Goal: Information Seeking & Learning: Learn about a topic

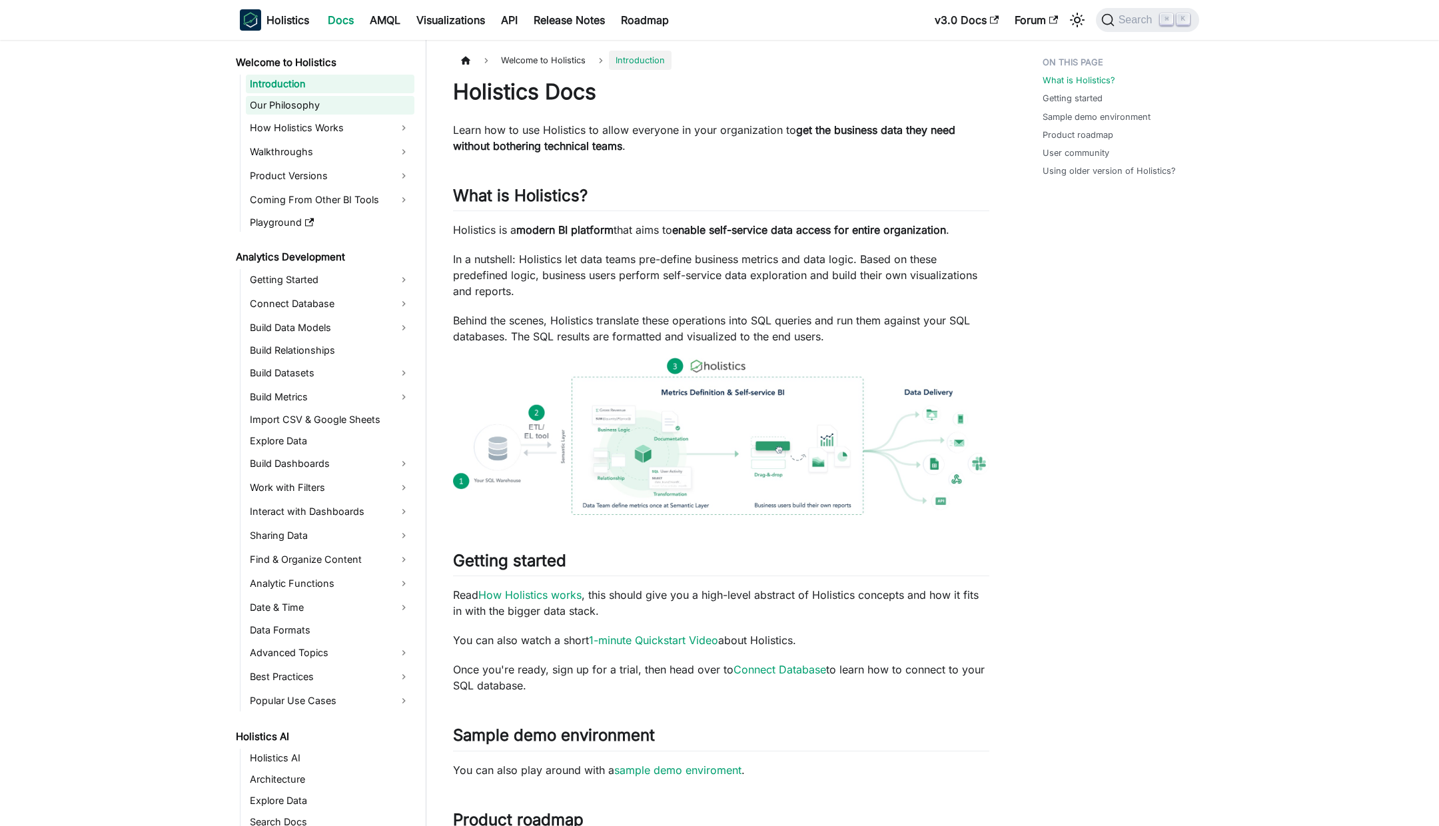
click at [290, 106] on link "Our Philosophy" at bounding box center [330, 105] width 169 height 19
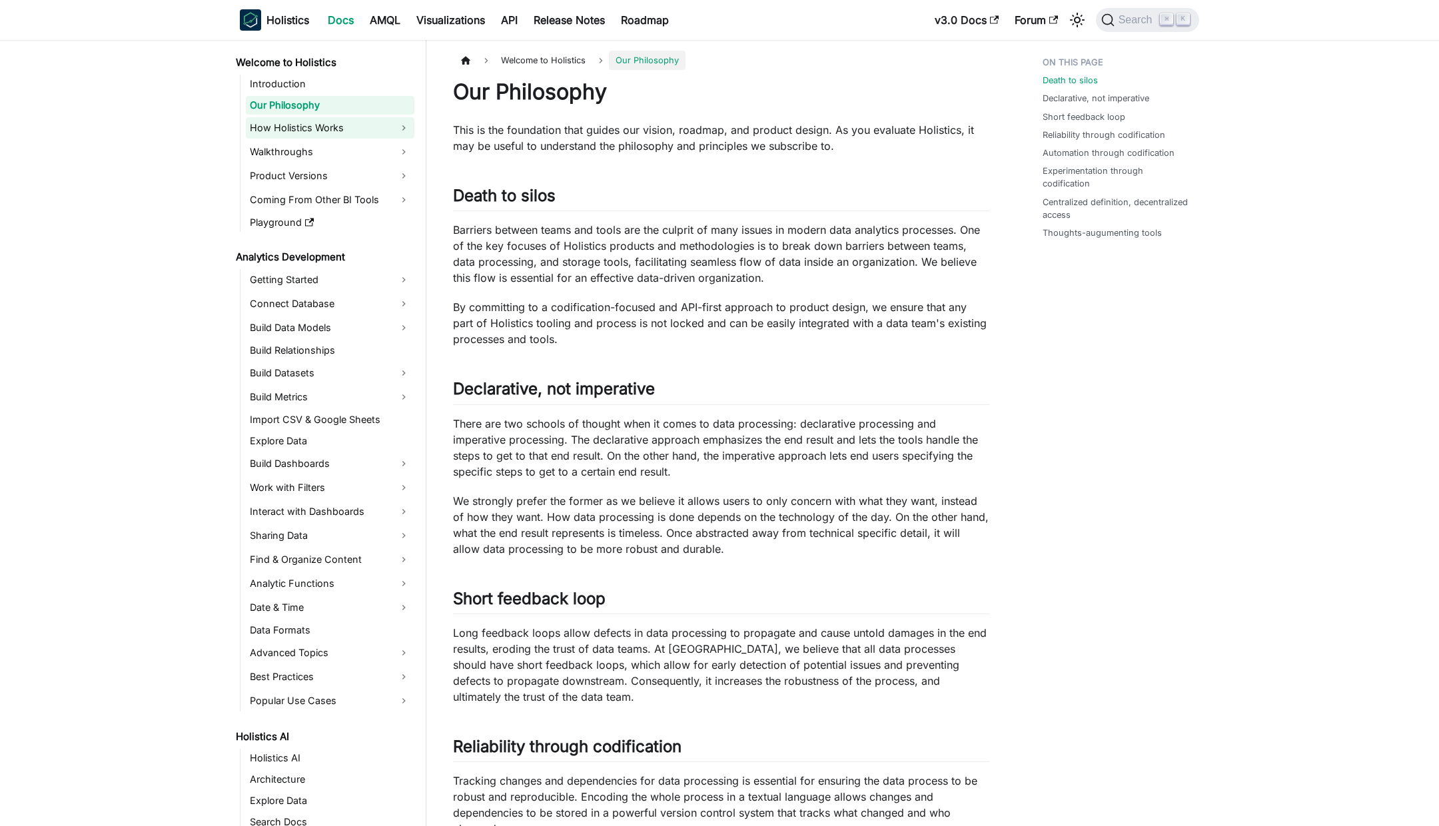
click at [303, 126] on link "How Holistics Works" at bounding box center [330, 127] width 169 height 21
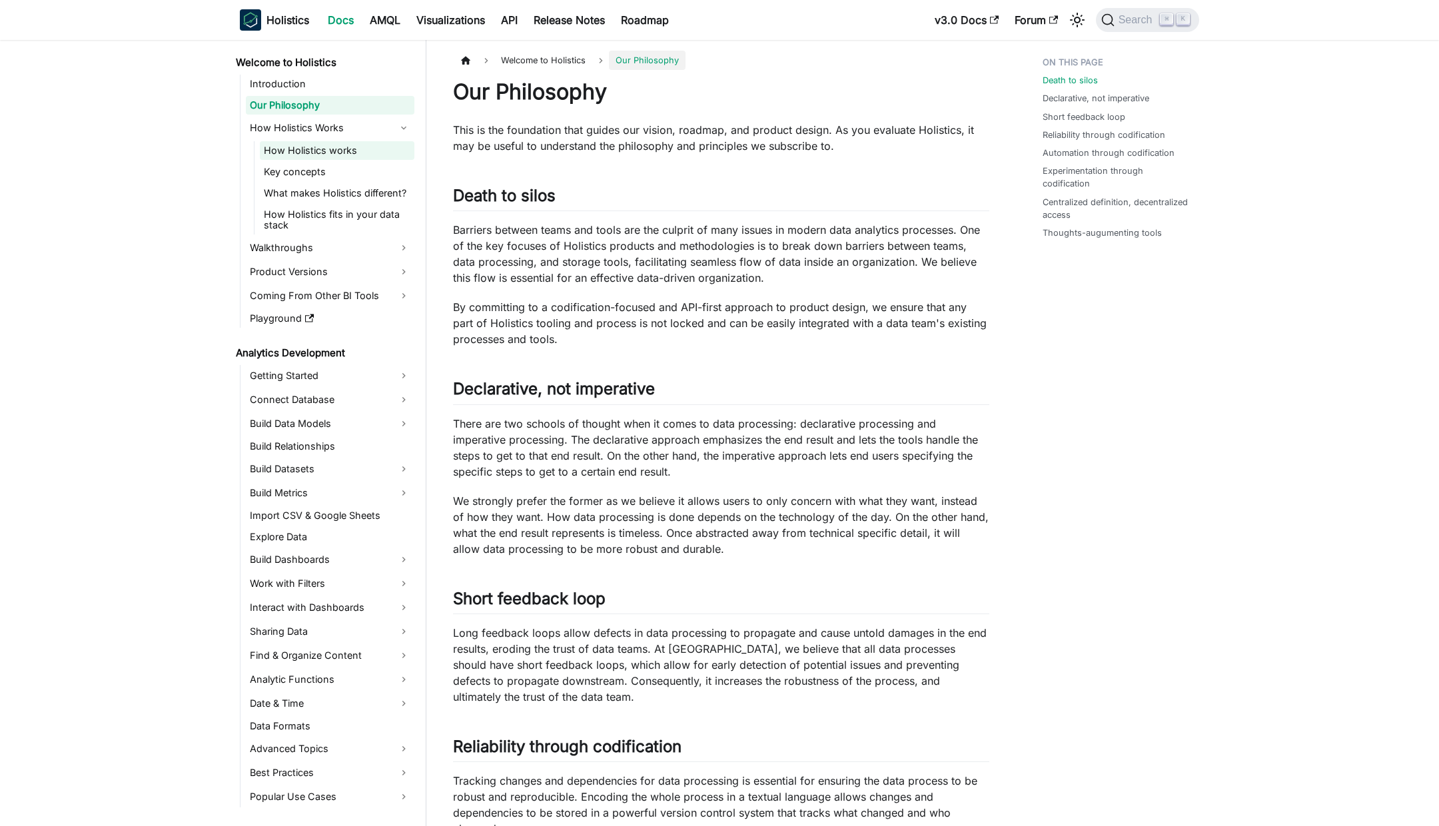
click at [303, 149] on link "How Holistics works" at bounding box center [337, 150] width 155 height 19
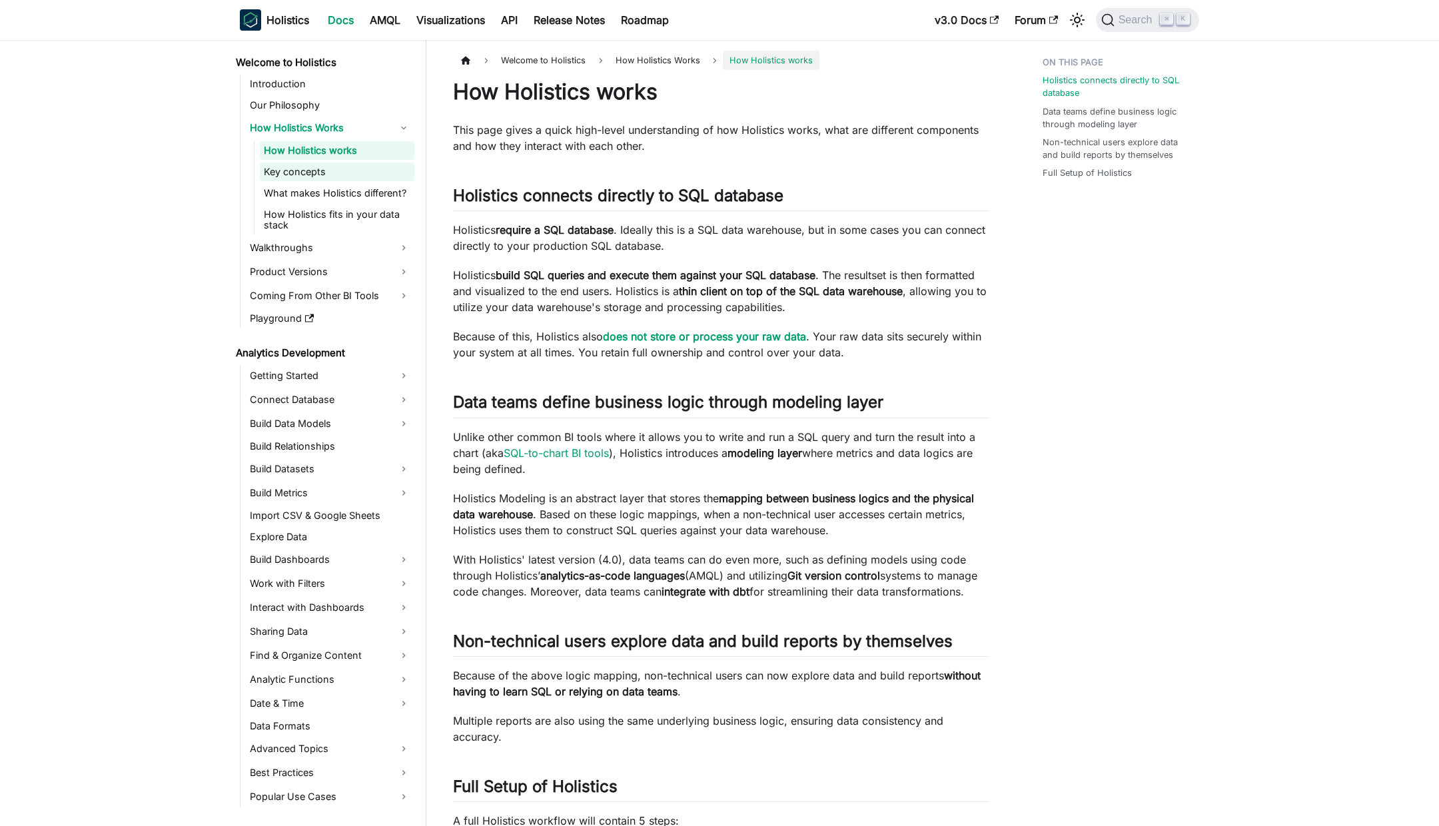
click at [304, 173] on link "Key concepts" at bounding box center [337, 172] width 155 height 19
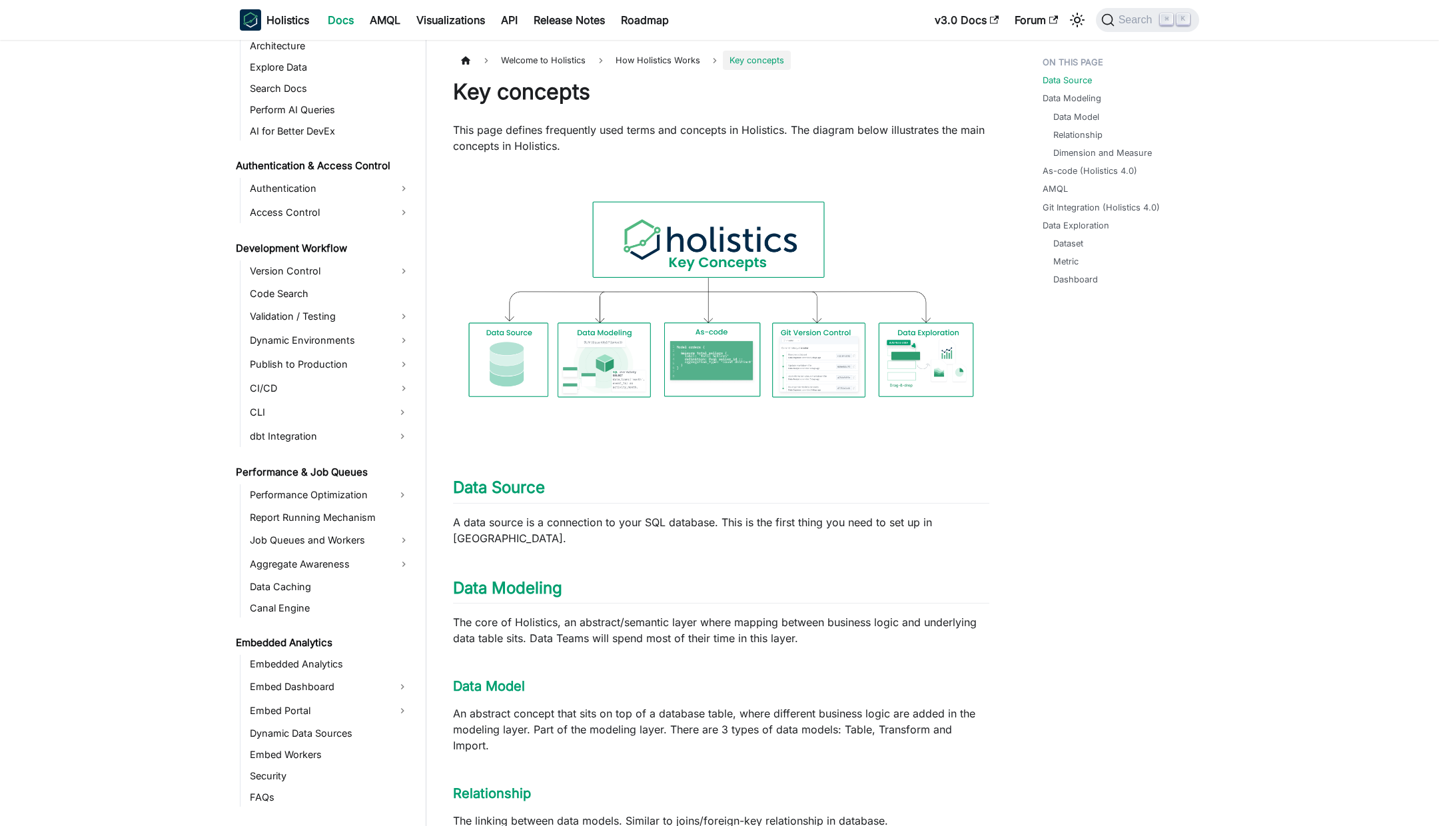
scroll to position [954, 0]
